Goal: Use online tool/utility: Use online tool/utility

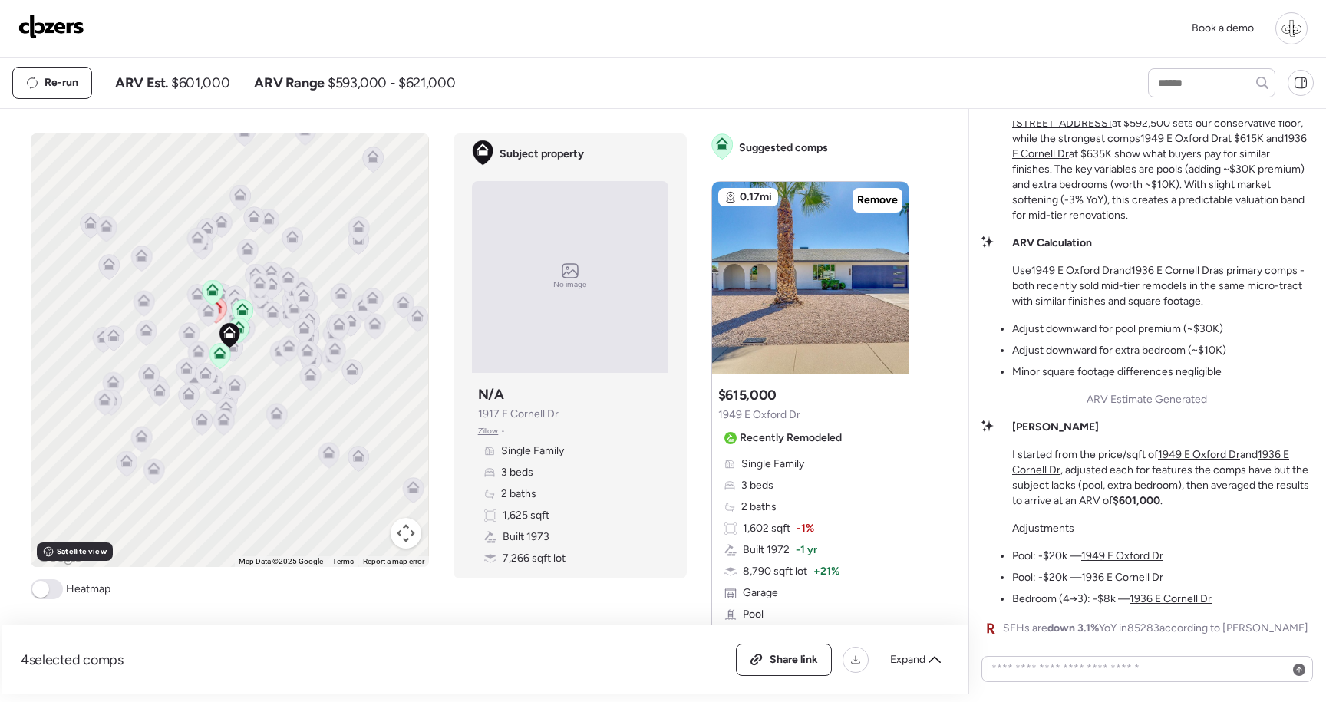
click at [58, 25] on img at bounding box center [51, 27] width 66 height 25
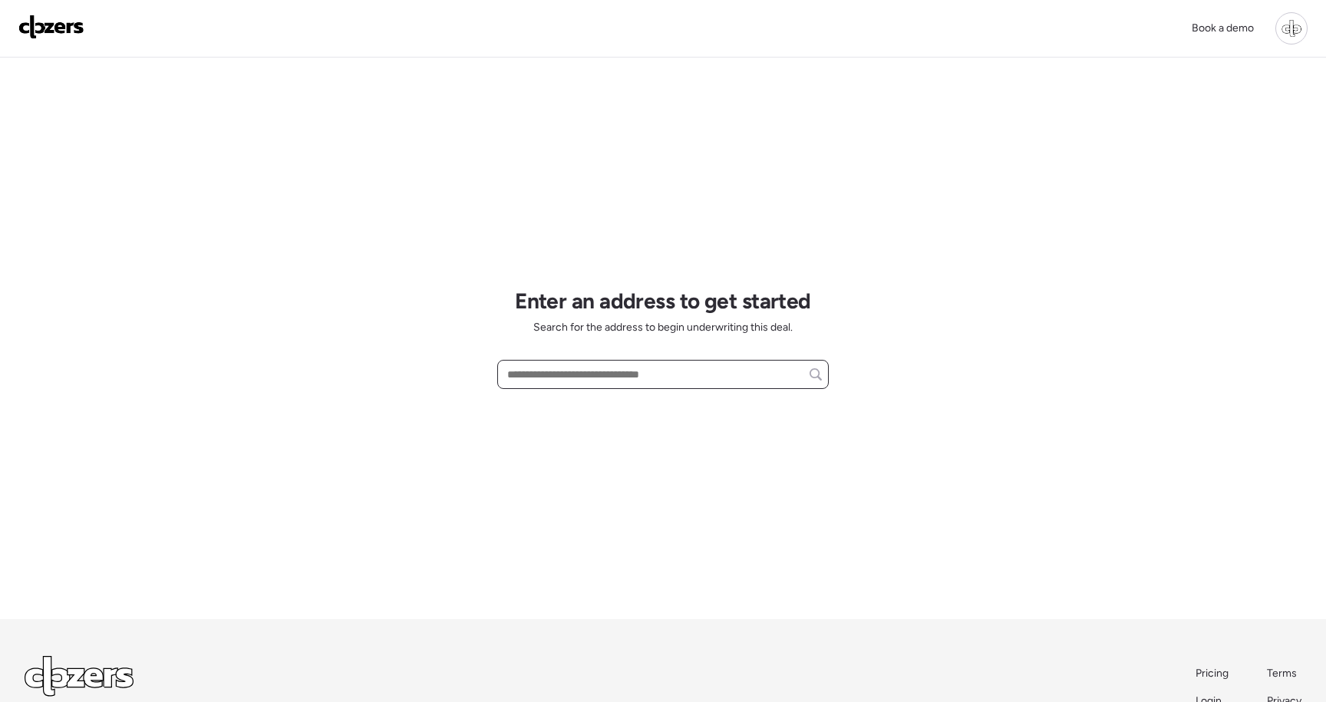
click at [572, 375] on input "text" at bounding box center [663, 374] width 318 height 21
paste input "**********"
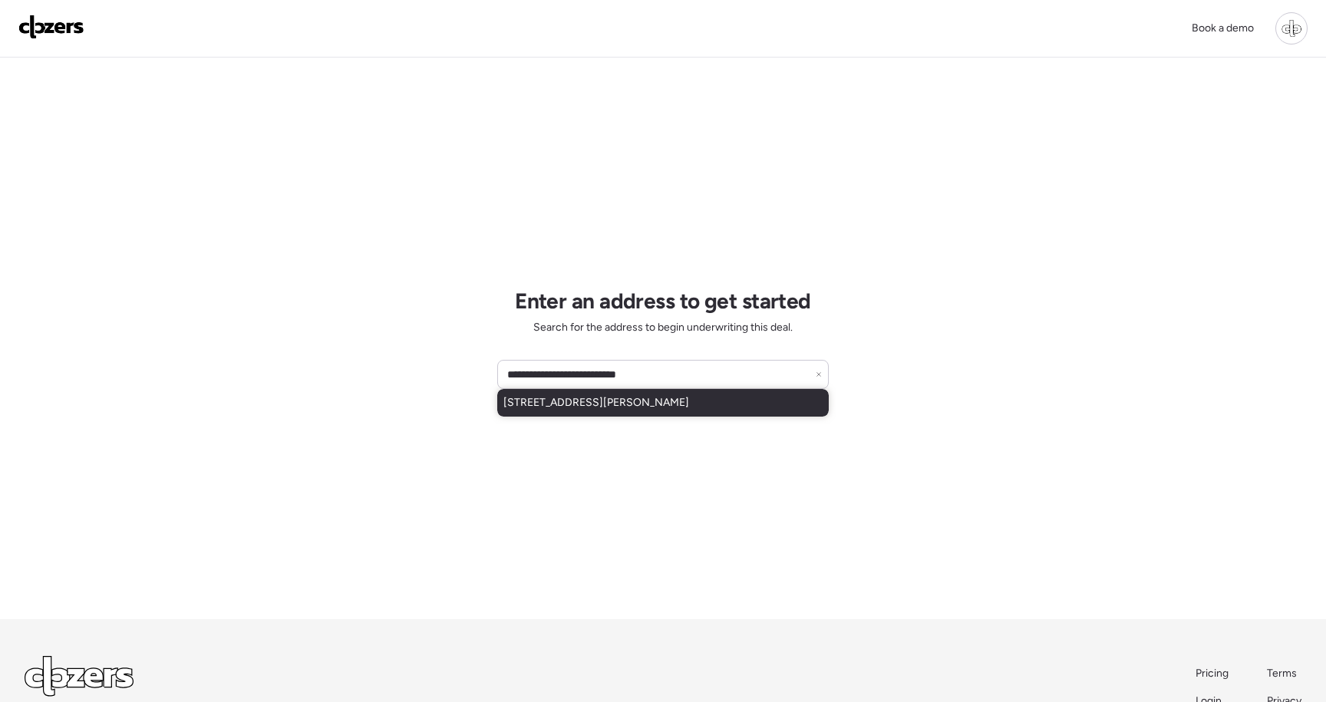
click at [671, 398] on span "[STREET_ADDRESS][PERSON_NAME]" at bounding box center [596, 402] width 186 height 15
type input "**********"
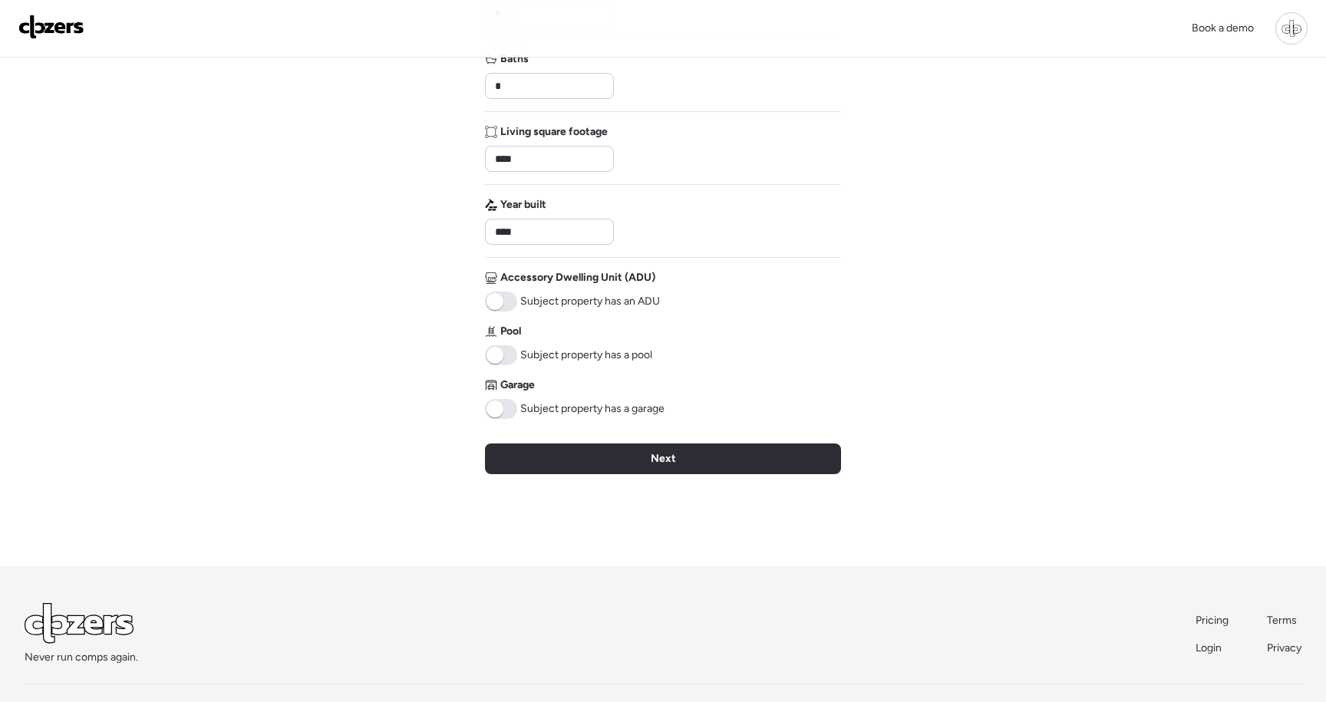
scroll to position [300, 0]
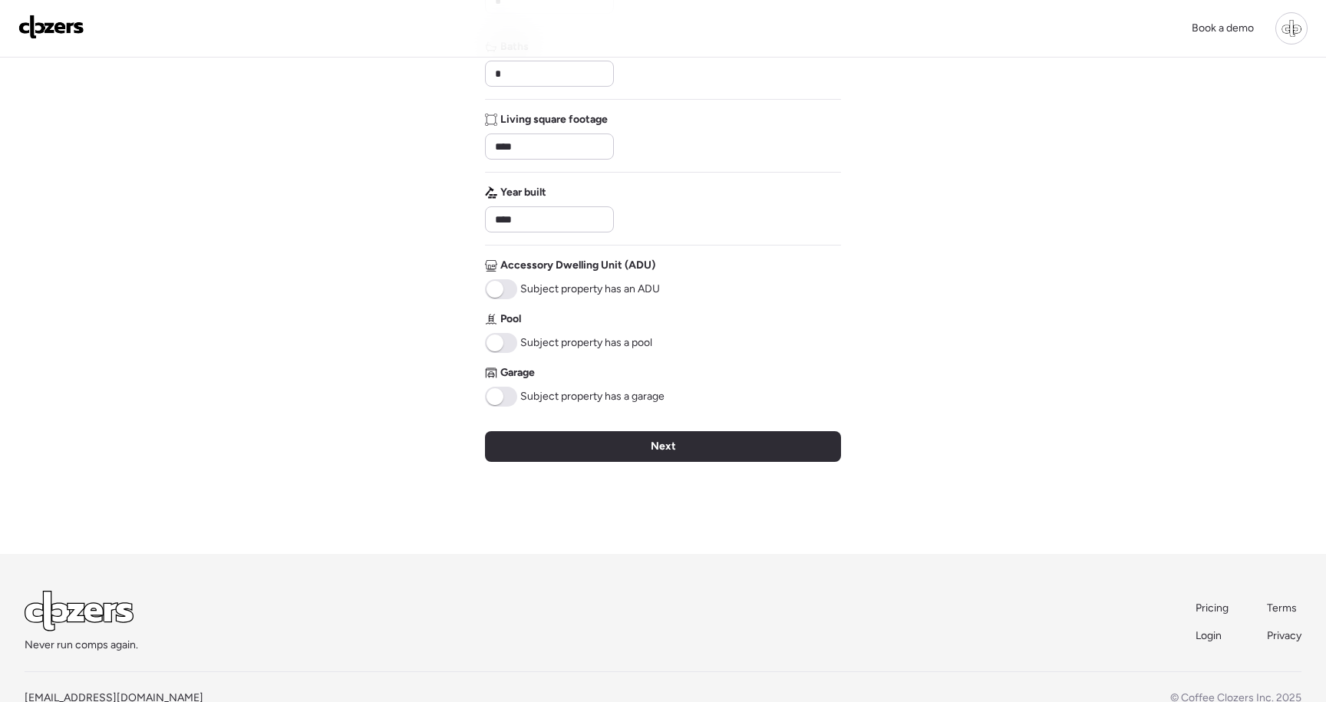
click at [513, 394] on span at bounding box center [501, 397] width 32 height 20
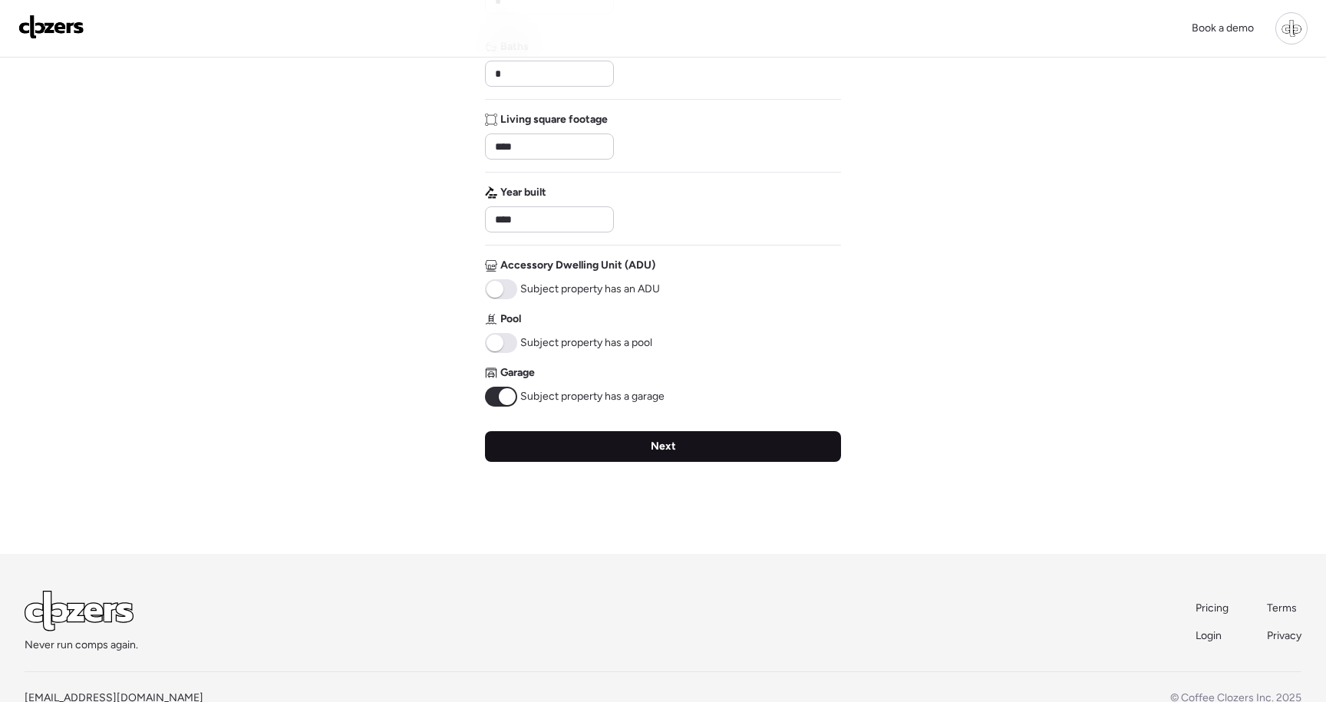
click at [568, 446] on div "Next" at bounding box center [663, 446] width 356 height 31
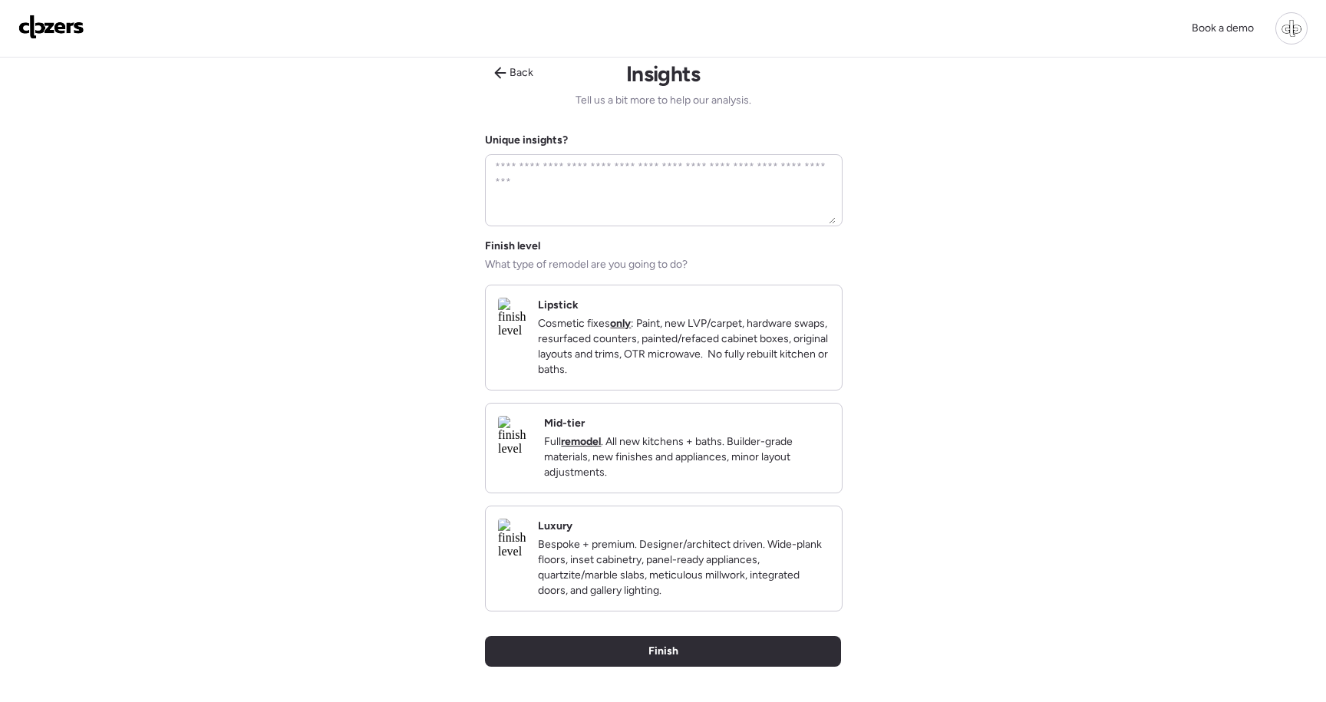
scroll to position [0, 0]
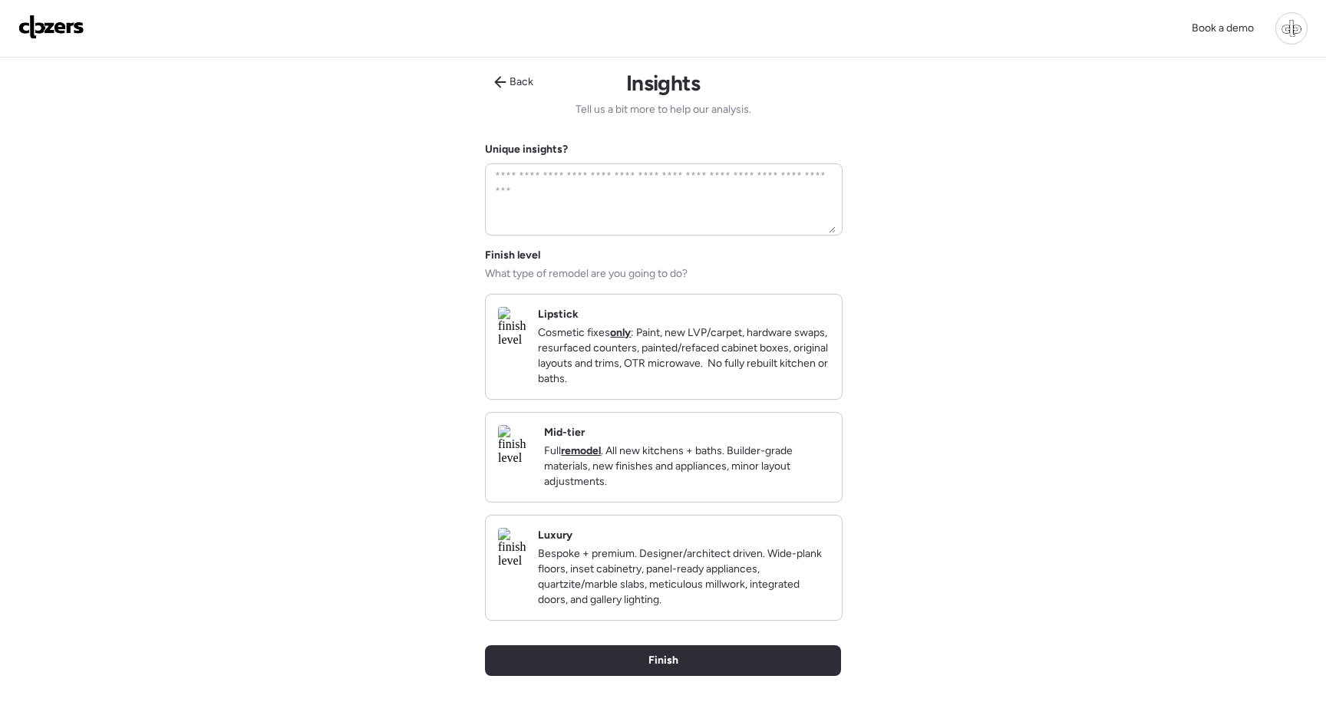
click at [526, 568] on img at bounding box center [512, 548] width 28 height 40
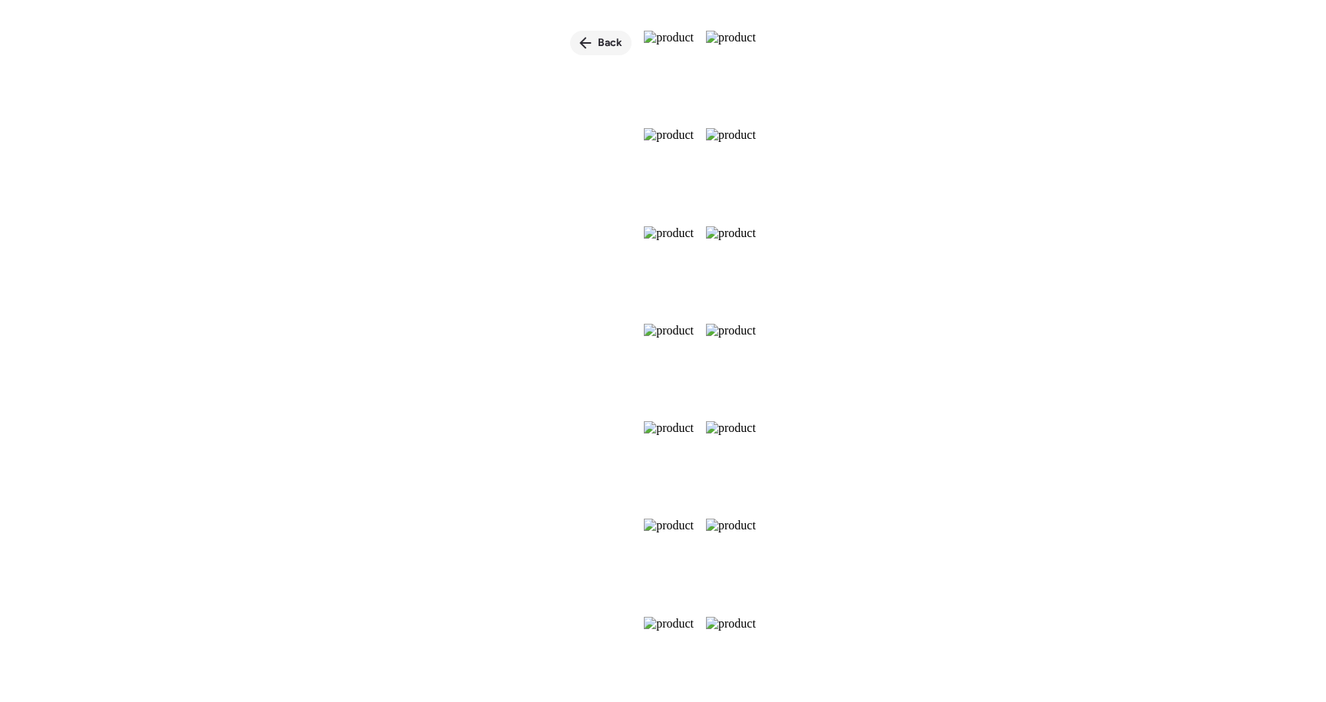
click at [598, 39] on span "Back" at bounding box center [610, 42] width 25 height 15
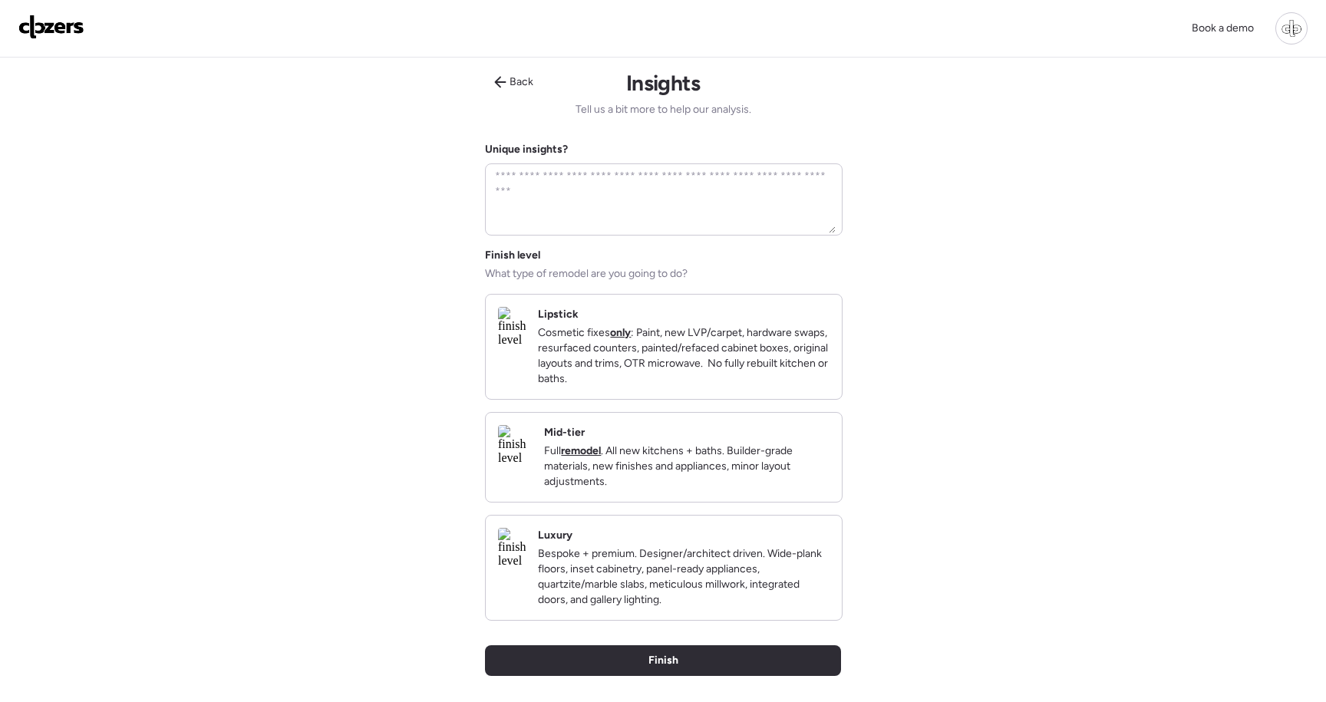
click at [730, 586] on p "Bespoke + premium. Designer/architect driven. Wide-plank floors, inset cabinetr…" at bounding box center [684, 576] width 292 height 61
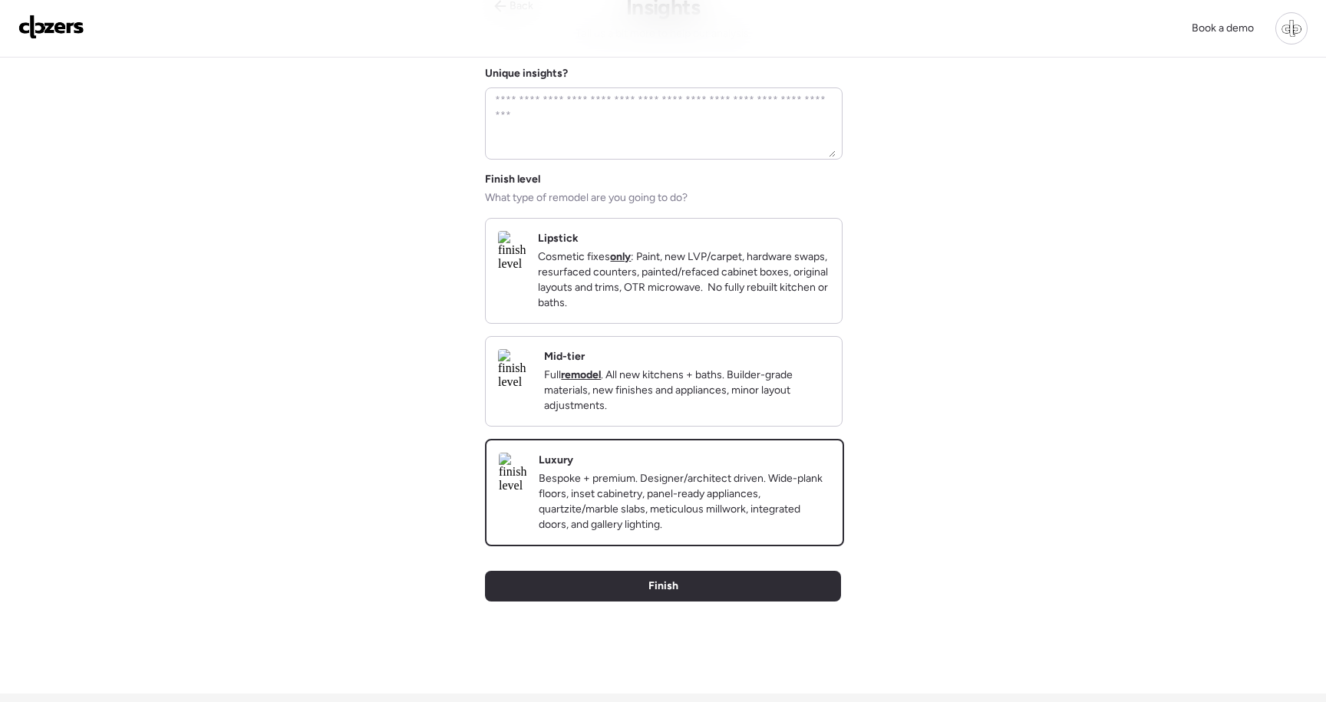
scroll to position [143, 0]
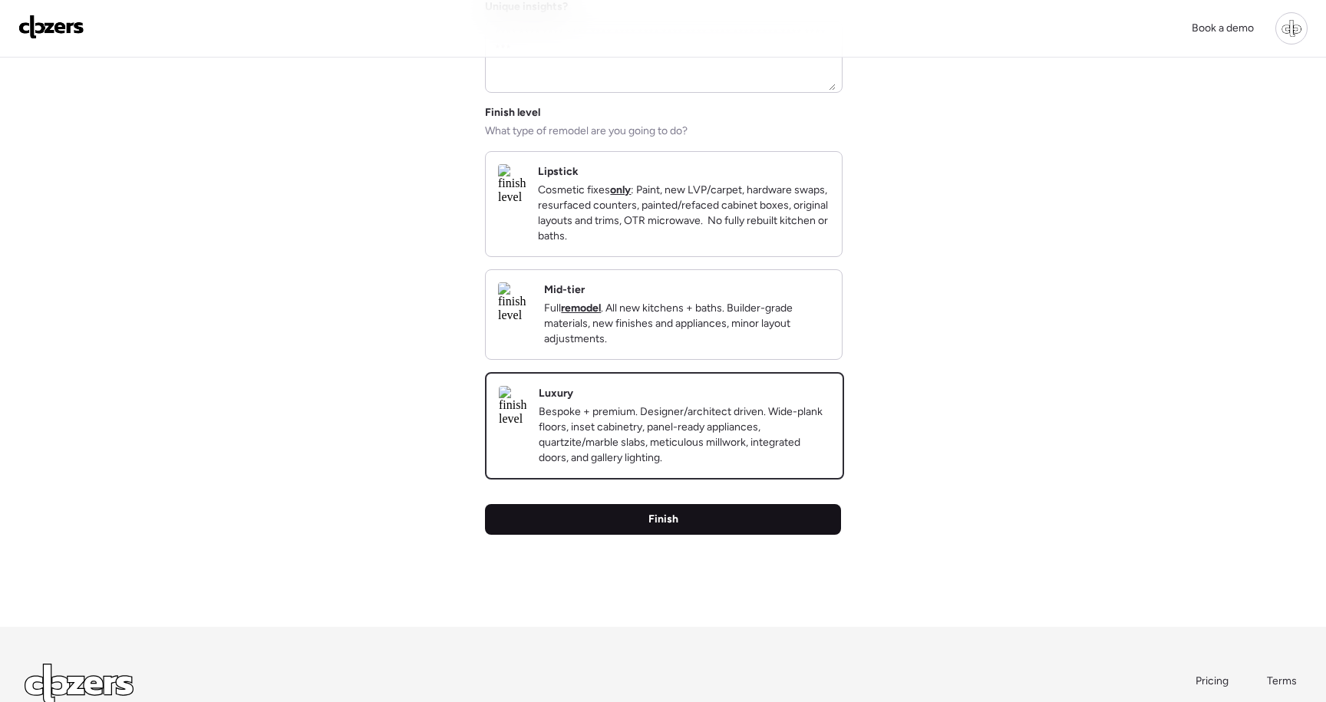
click at [659, 527] on span "Finish" at bounding box center [663, 519] width 30 height 15
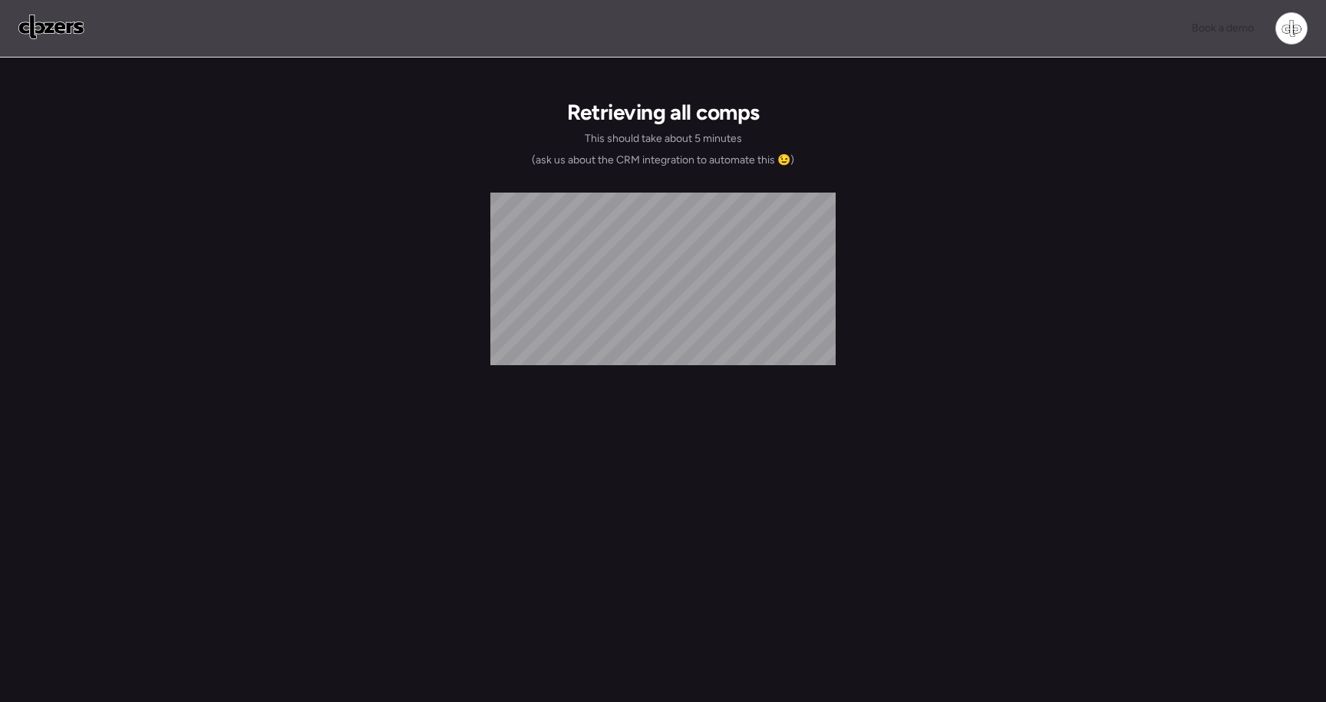
scroll to position [0, 0]
